Goal: Task Accomplishment & Management: Manage account settings

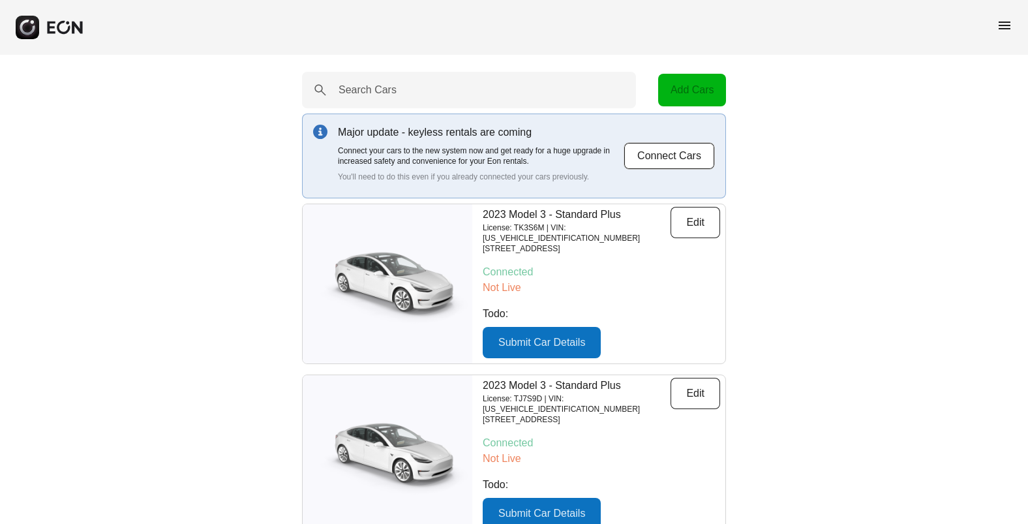
click at [1003, 28] on span "menu" at bounding box center [1004, 26] width 16 height 16
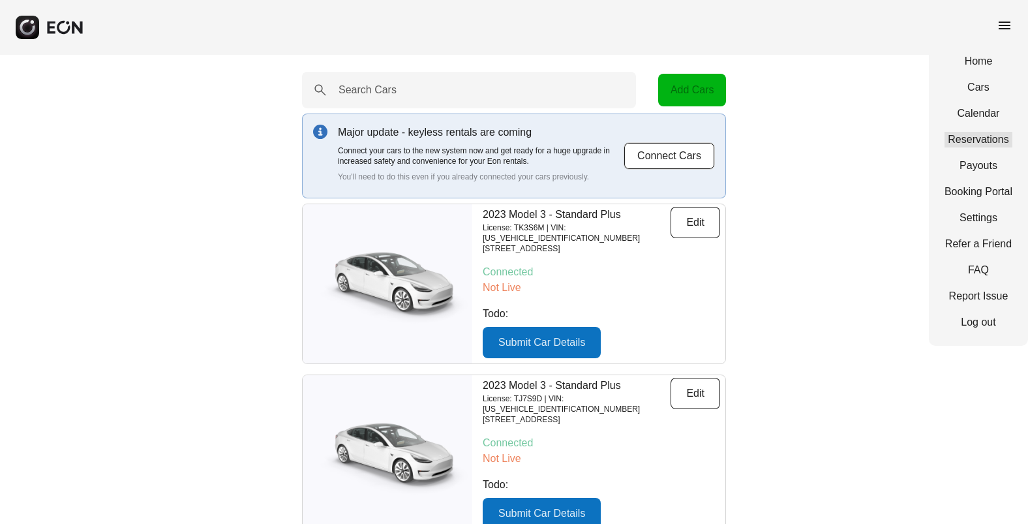
click at [972, 140] on link "Reservations" at bounding box center [978, 140] width 68 height 16
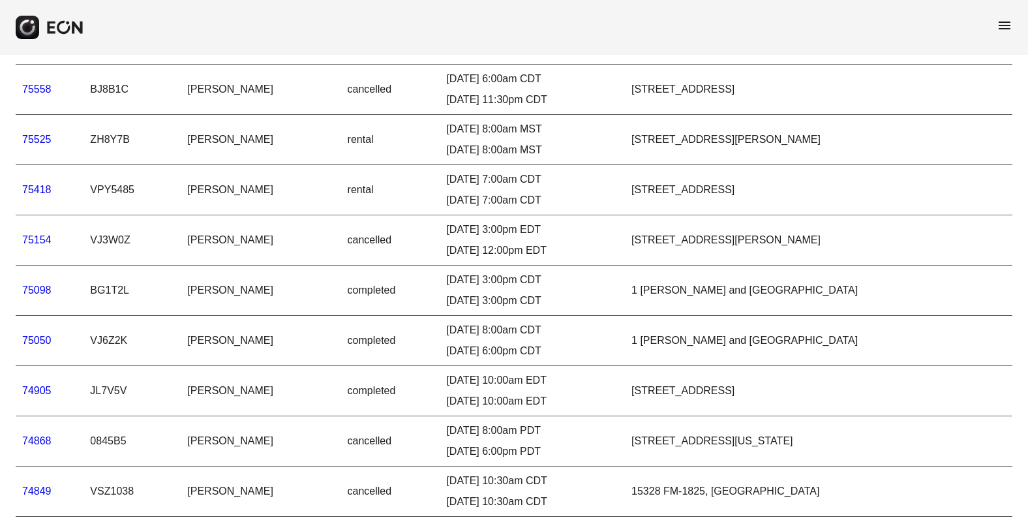
scroll to position [890, 0]
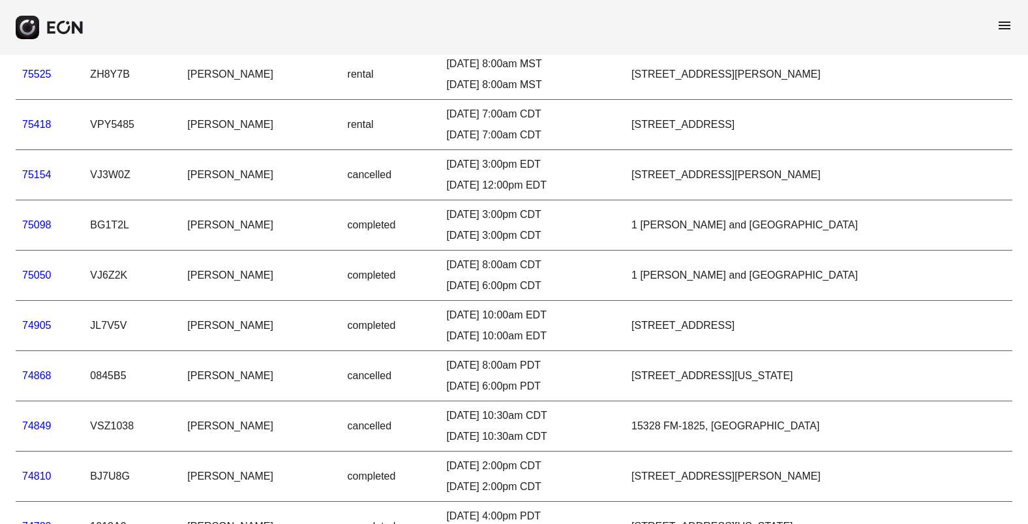
click at [42, 326] on link "74905" at bounding box center [36, 324] width 29 height 11
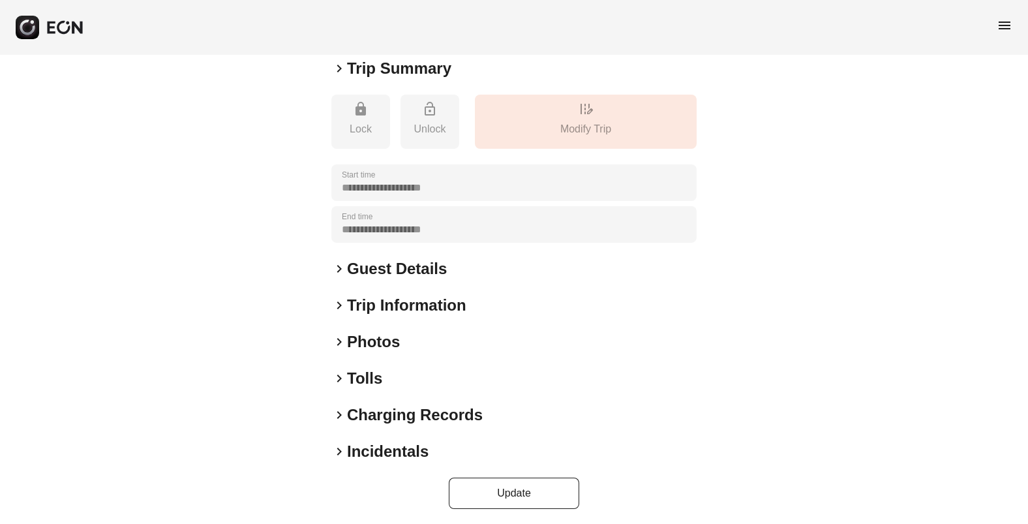
scroll to position [127, 0]
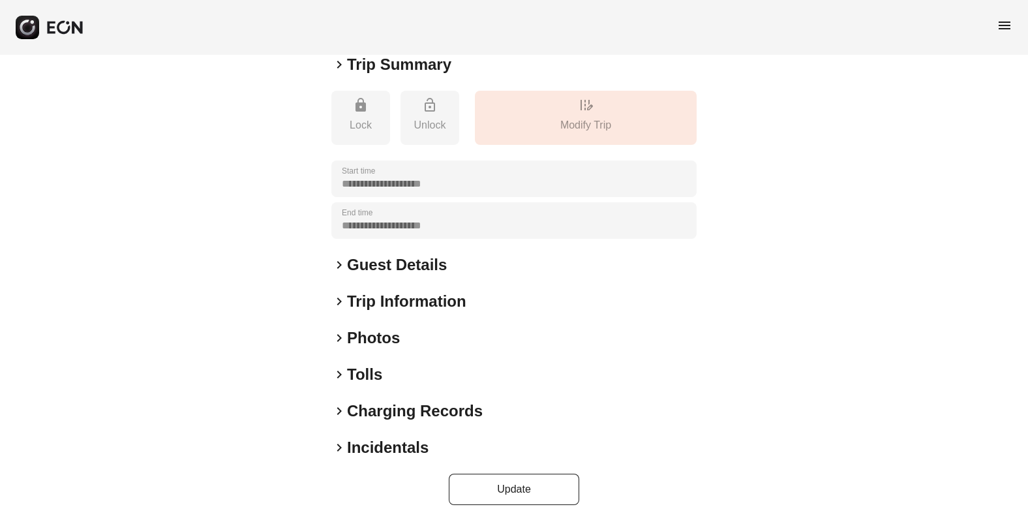
click at [336, 370] on span "keyboard_arrow_right" at bounding box center [339, 374] width 16 height 16
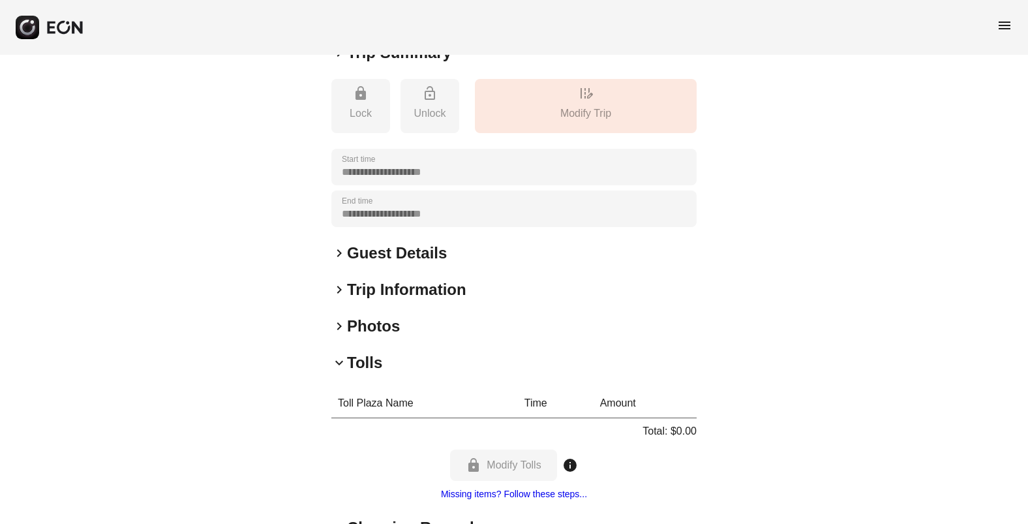
scroll to position [0, 0]
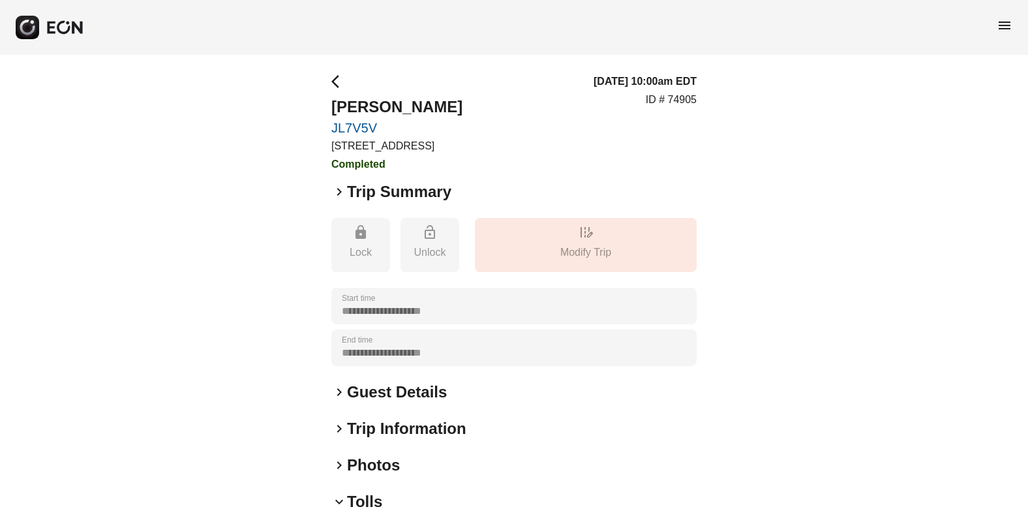
click at [50, 29] on icon "button" at bounding box center [51, 28] width 8 height 12
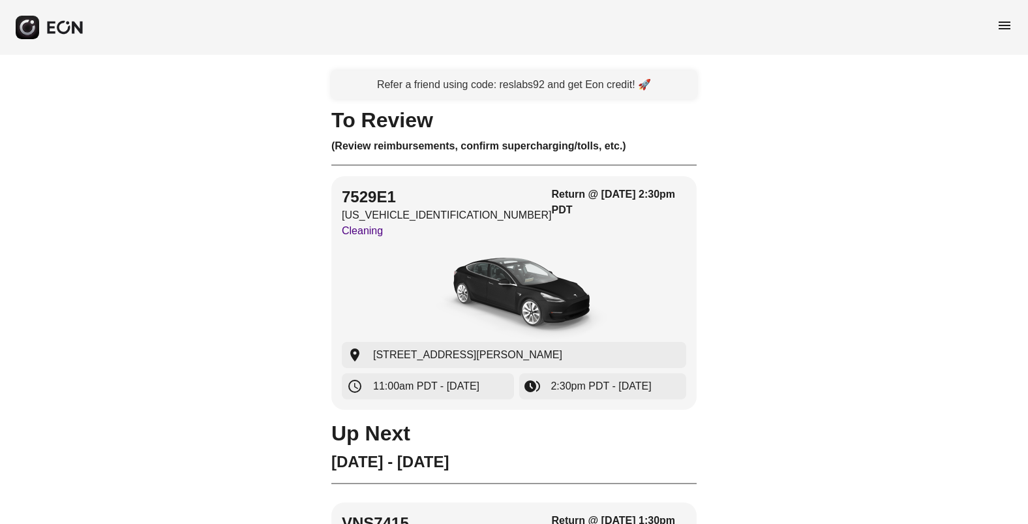
click at [1001, 30] on span "menu" at bounding box center [1004, 26] width 16 height 16
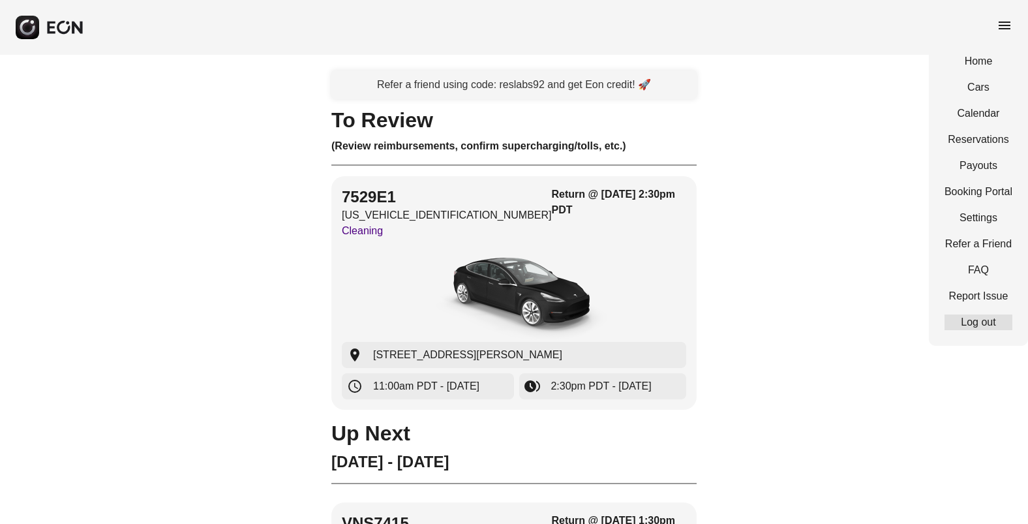
click at [963, 329] on link "Log out" at bounding box center [978, 322] width 68 height 16
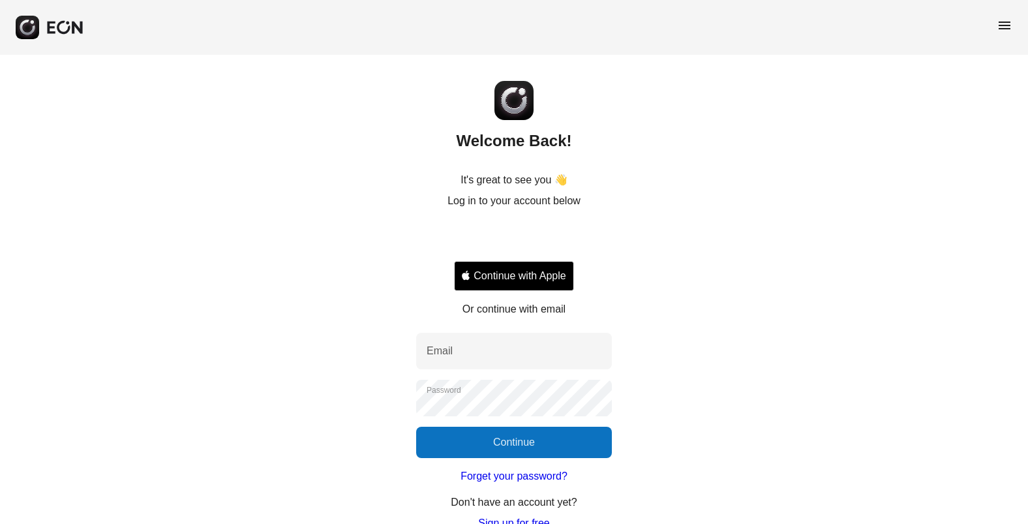
click at [77, 29] on icon "button" at bounding box center [65, 27] width 38 height 14
click at [67, 27] on icon "button" at bounding box center [65, 27] width 38 height 14
